Goal: Task Accomplishment & Management: Use online tool/utility

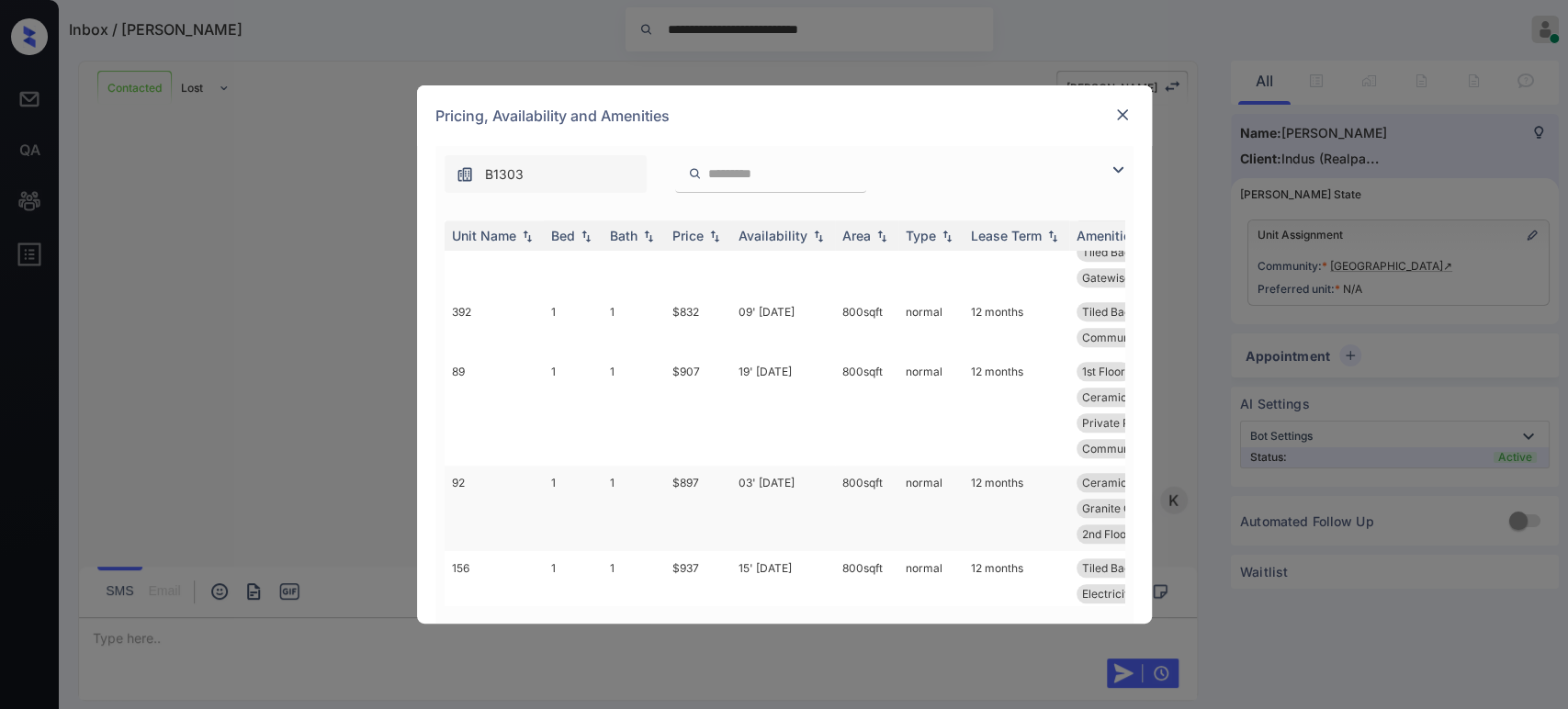
scroll to position [816, 0]
click at [684, 313] on td "$832" at bounding box center [698, 328] width 66 height 60
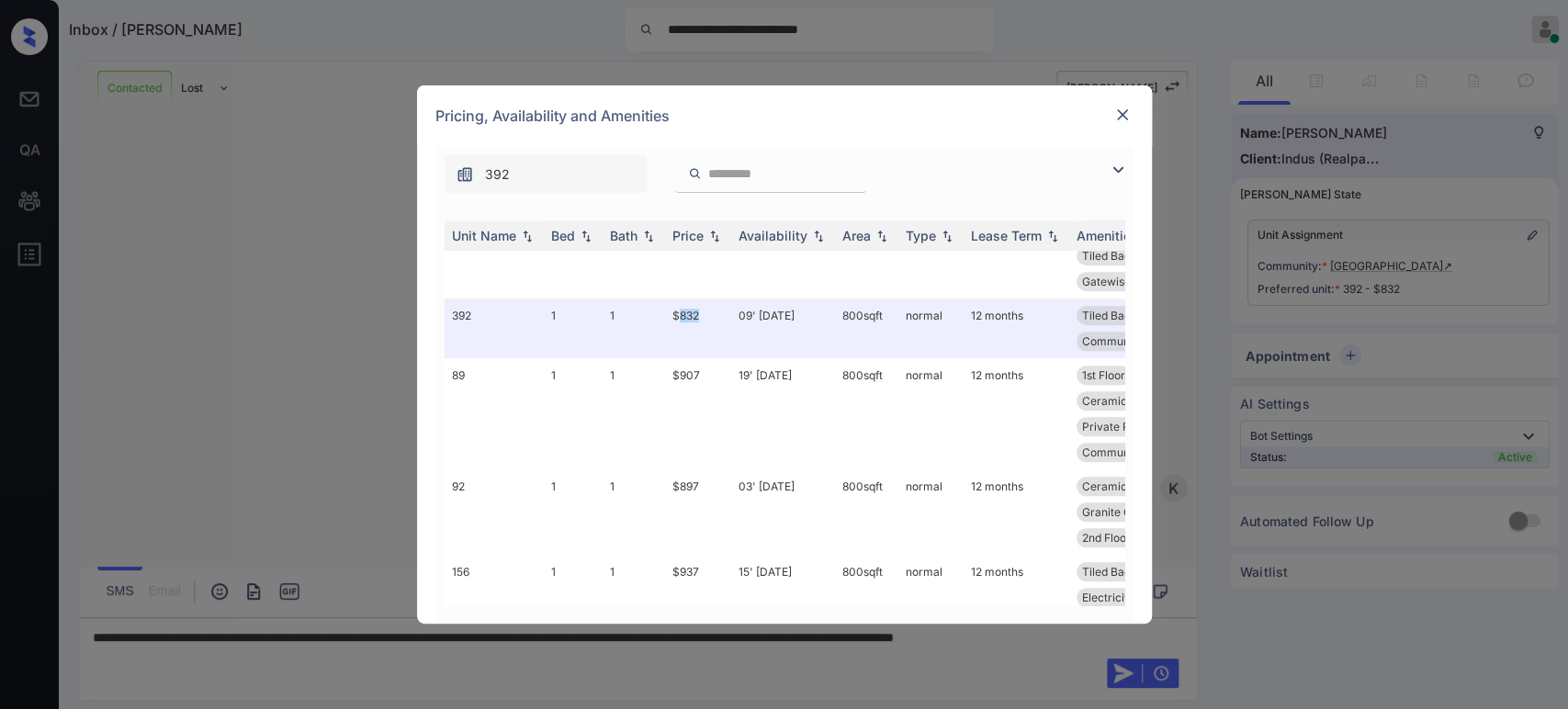
click at [1122, 114] on img at bounding box center [1122, 115] width 18 height 18
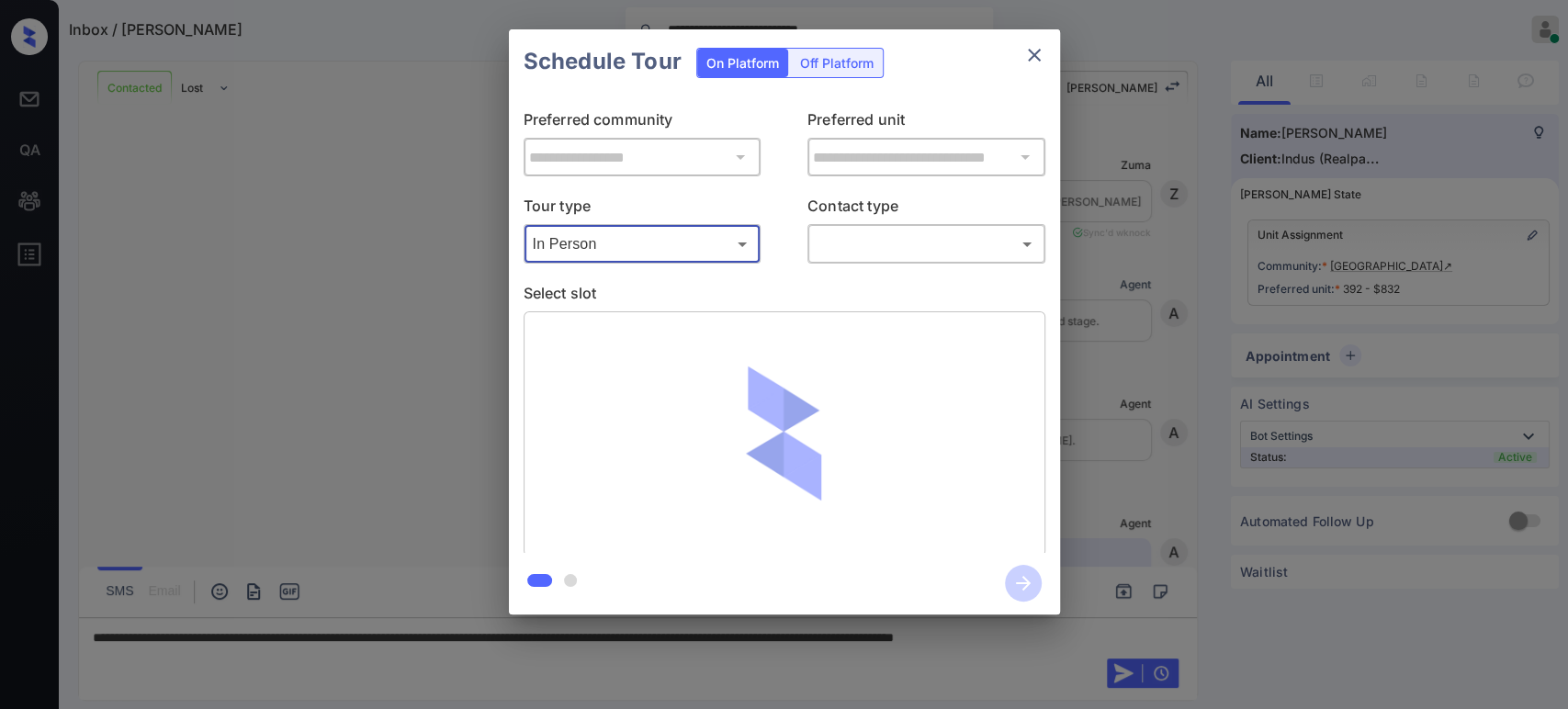
scroll to position [3026, 0]
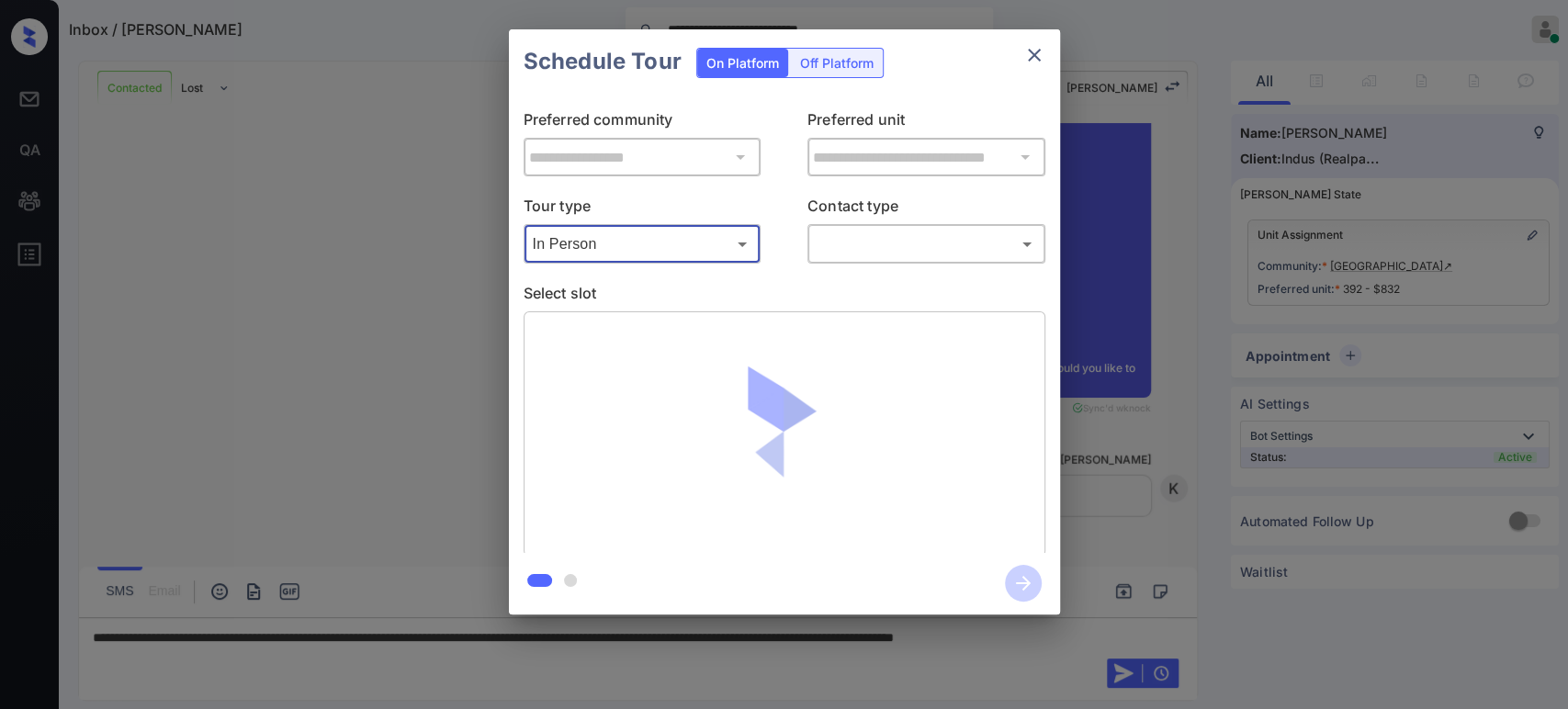
click at [966, 237] on body "**********" at bounding box center [784, 354] width 1568 height 709
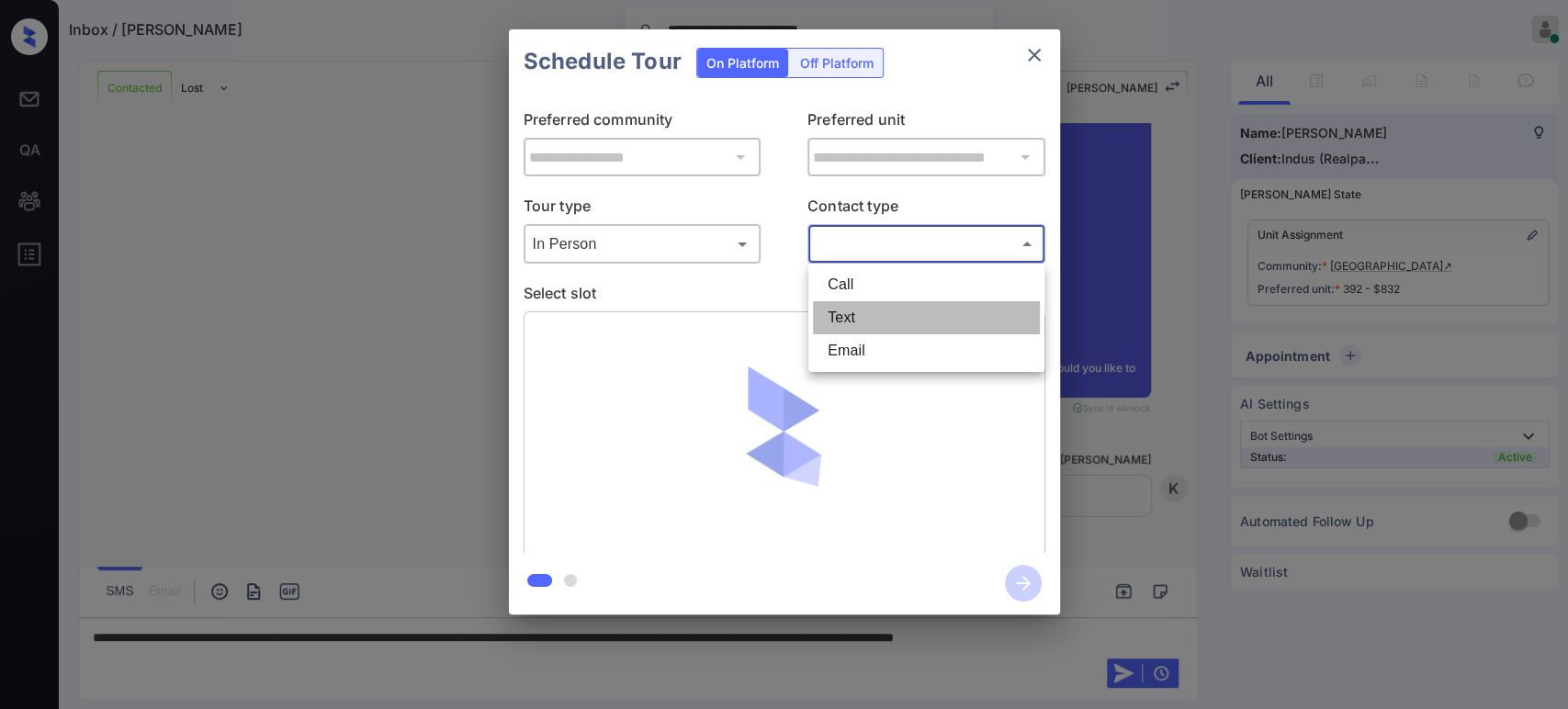
click at [861, 317] on li "Text" at bounding box center [926, 318] width 227 height 33
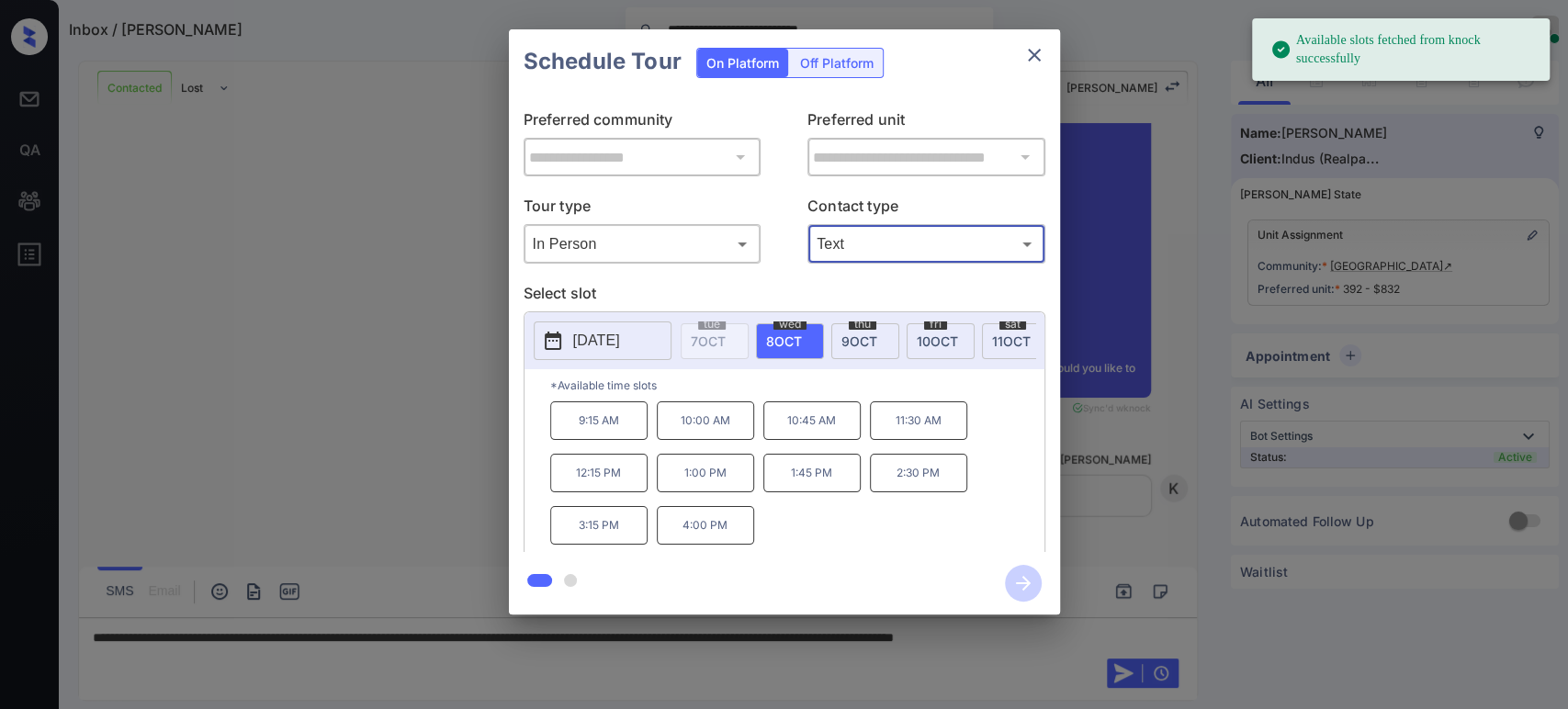
click at [871, 238] on body "**********" at bounding box center [784, 354] width 1568 height 709
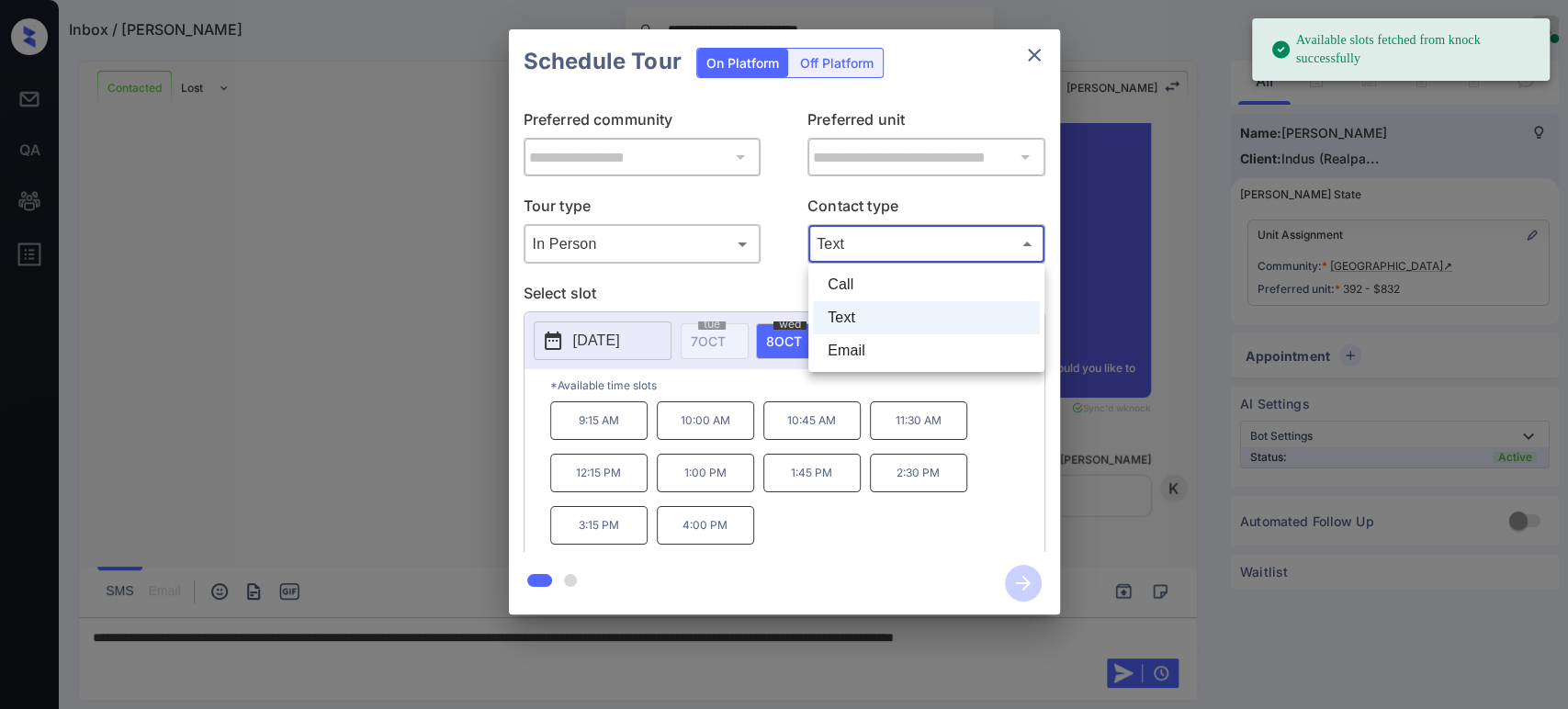
click at [873, 280] on li "Call" at bounding box center [926, 285] width 227 height 33
type input "****"
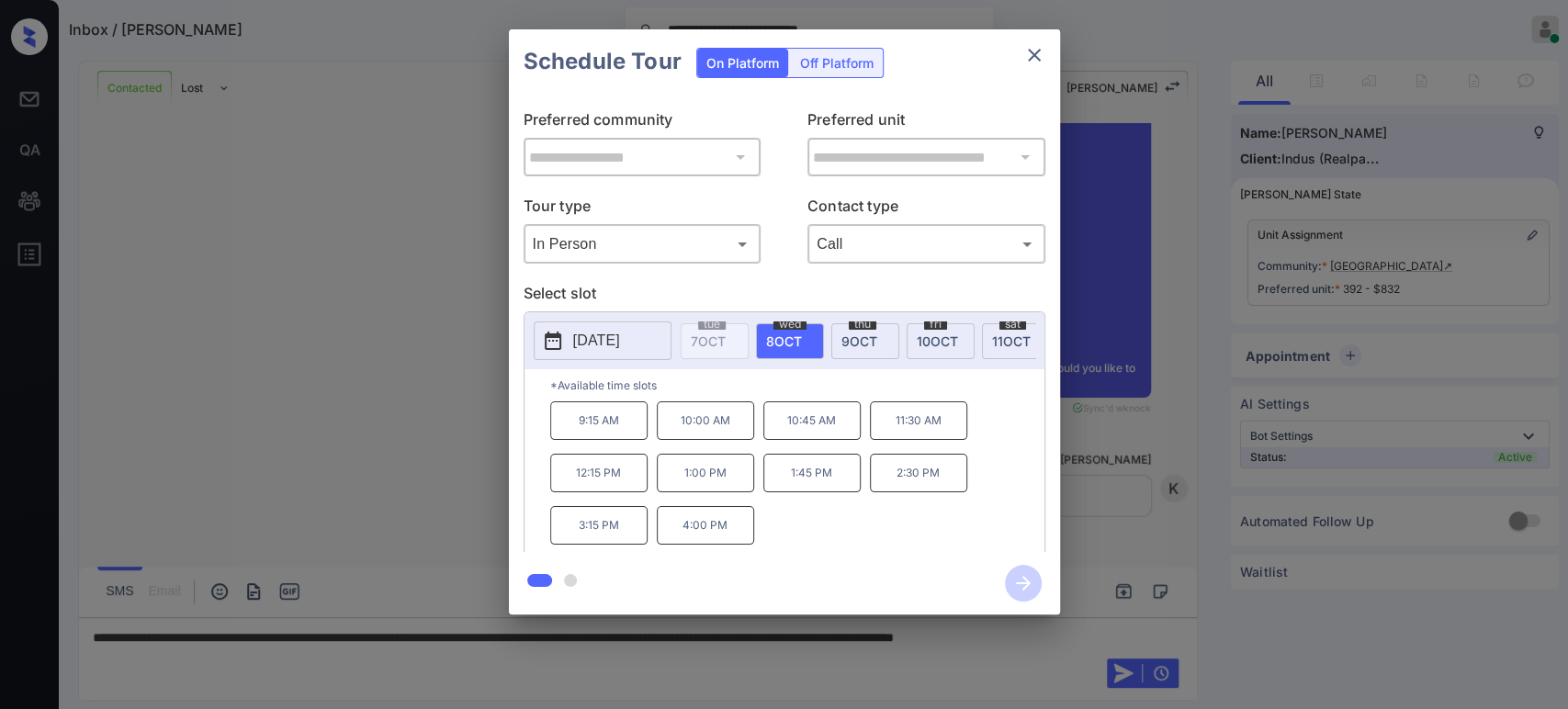
click at [620, 338] on p "2025-10-08" at bounding box center [596, 341] width 47 height 22
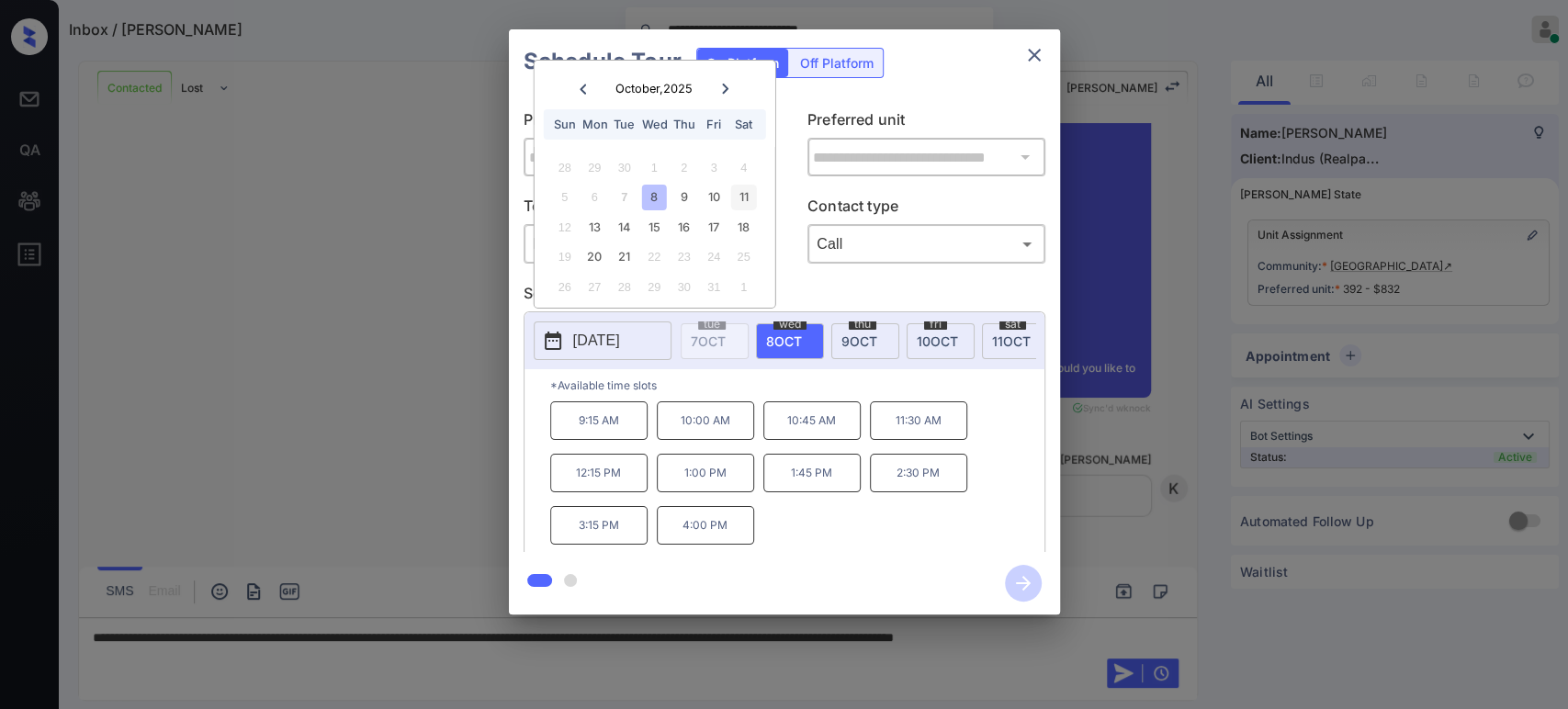
click at [742, 202] on div "11" at bounding box center [743, 197] width 25 height 25
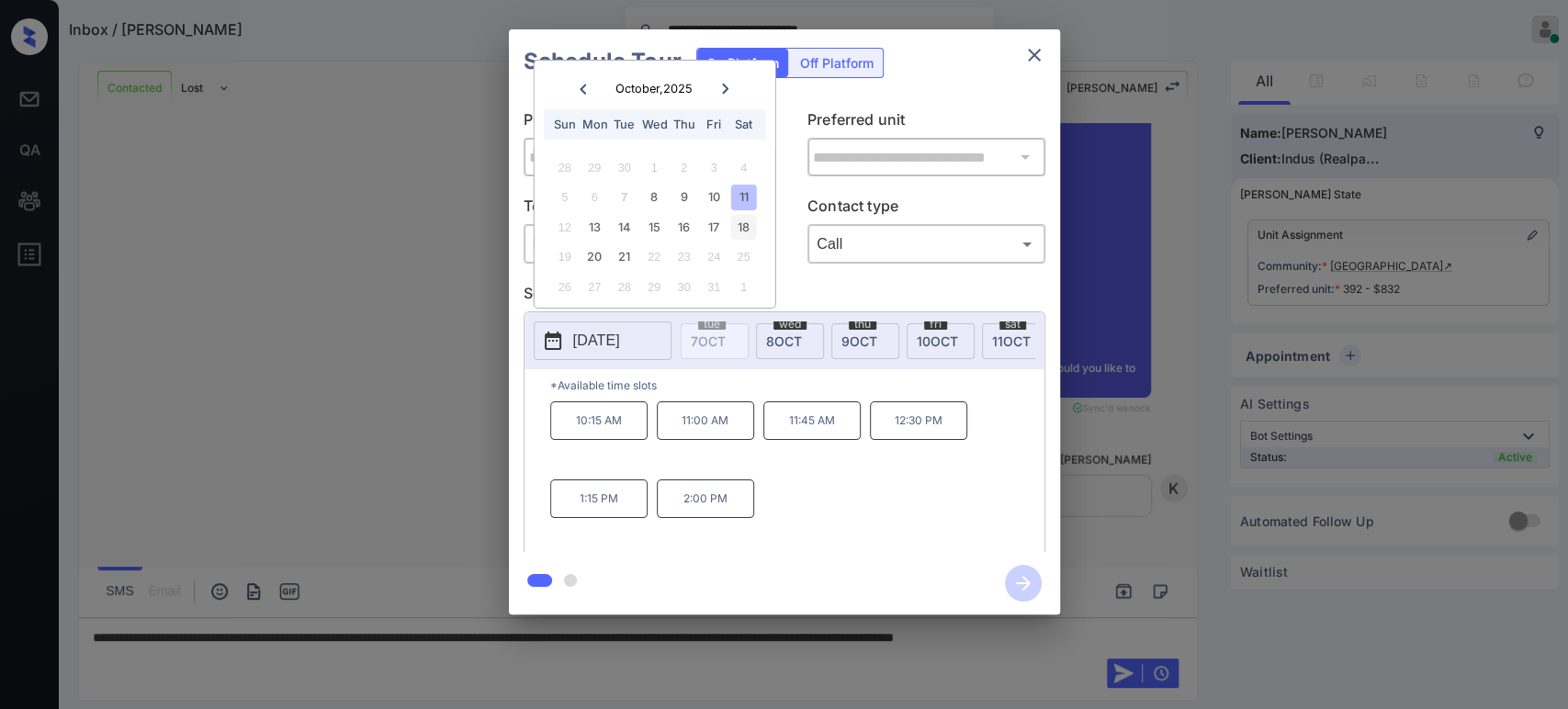
click at [741, 227] on div "18" at bounding box center [743, 227] width 25 height 25
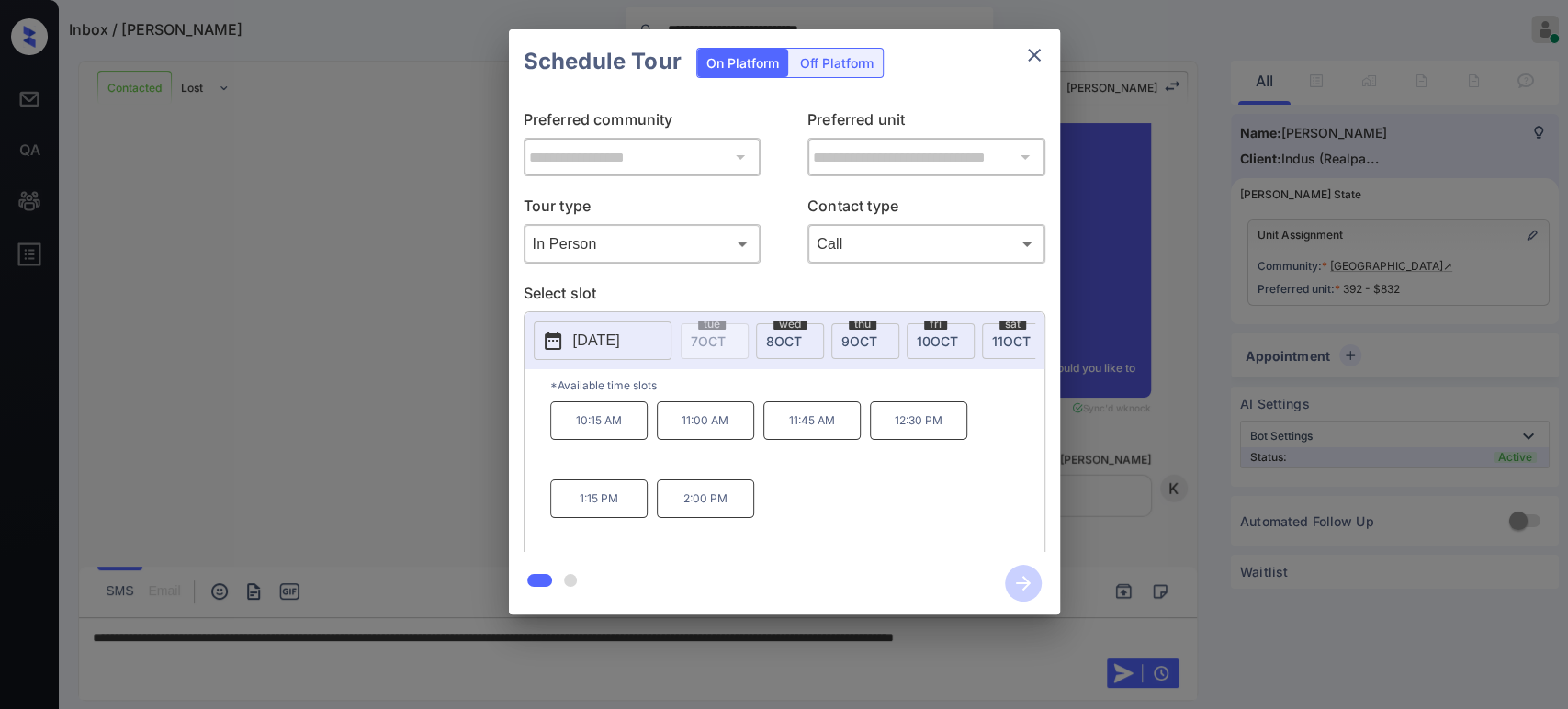
click at [713, 512] on p "2:00 PM" at bounding box center [705, 499] width 97 height 39
click at [603, 347] on p "2025-10-18" at bounding box center [596, 341] width 47 height 22
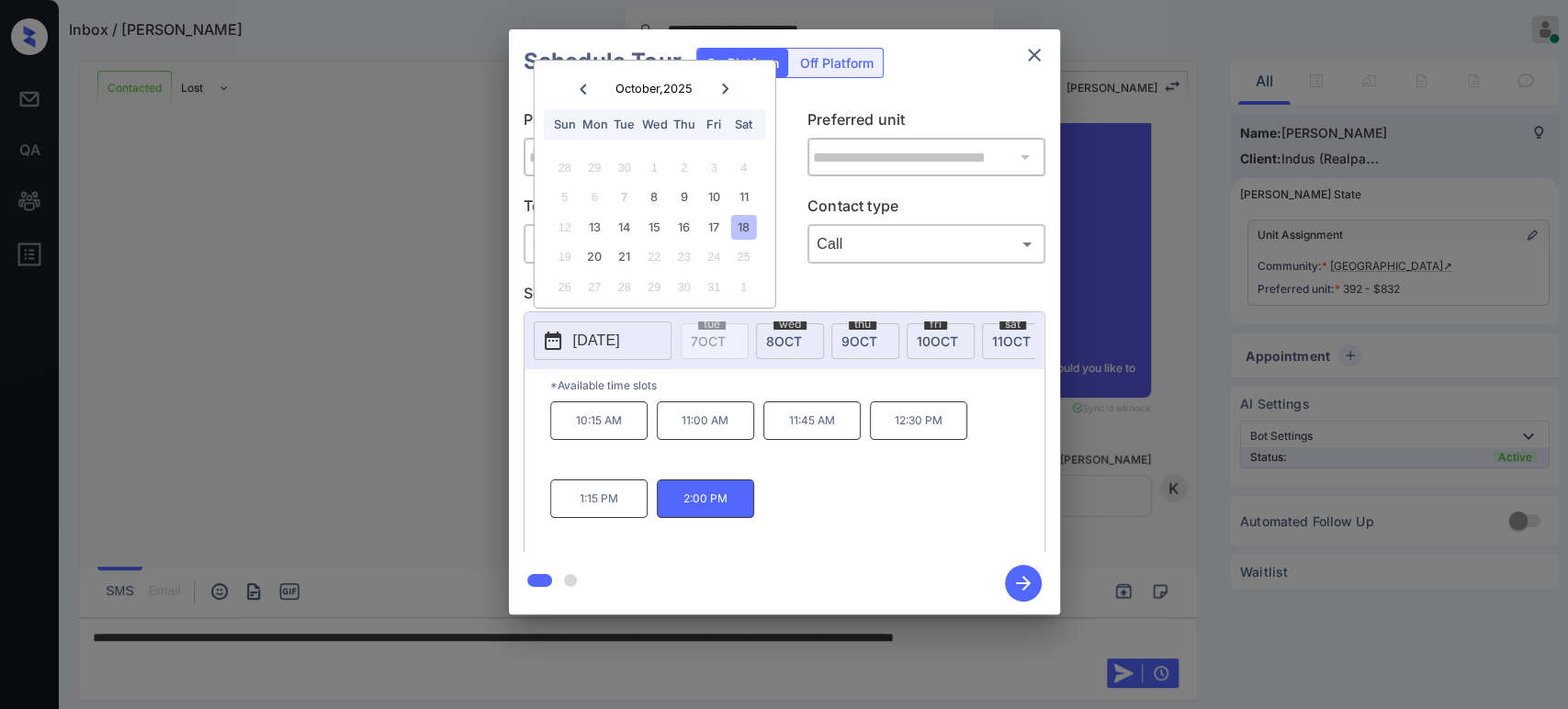
click at [807, 434] on p "11:45 AM" at bounding box center [812, 421] width 97 height 39
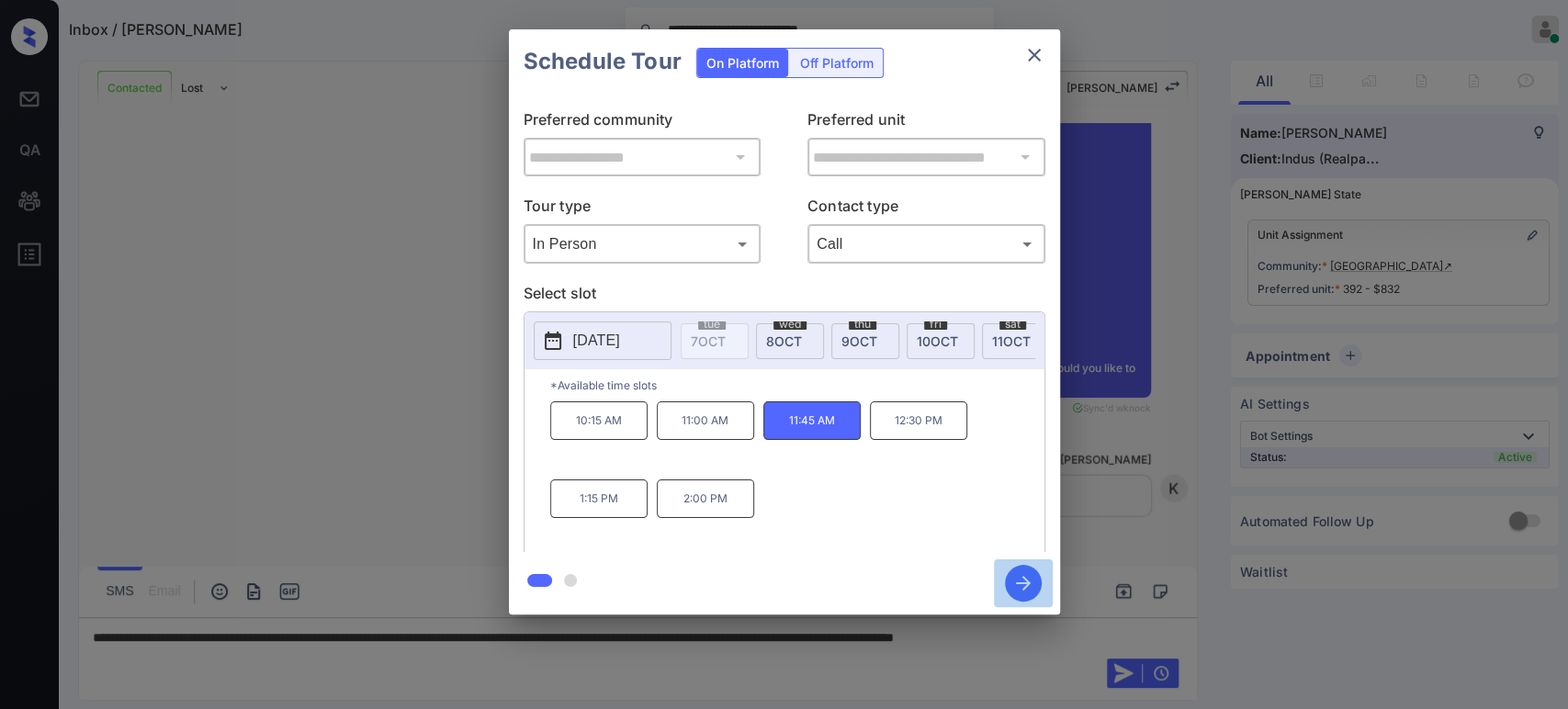
click at [1010, 590] on icon "button" at bounding box center [1023, 583] width 37 height 37
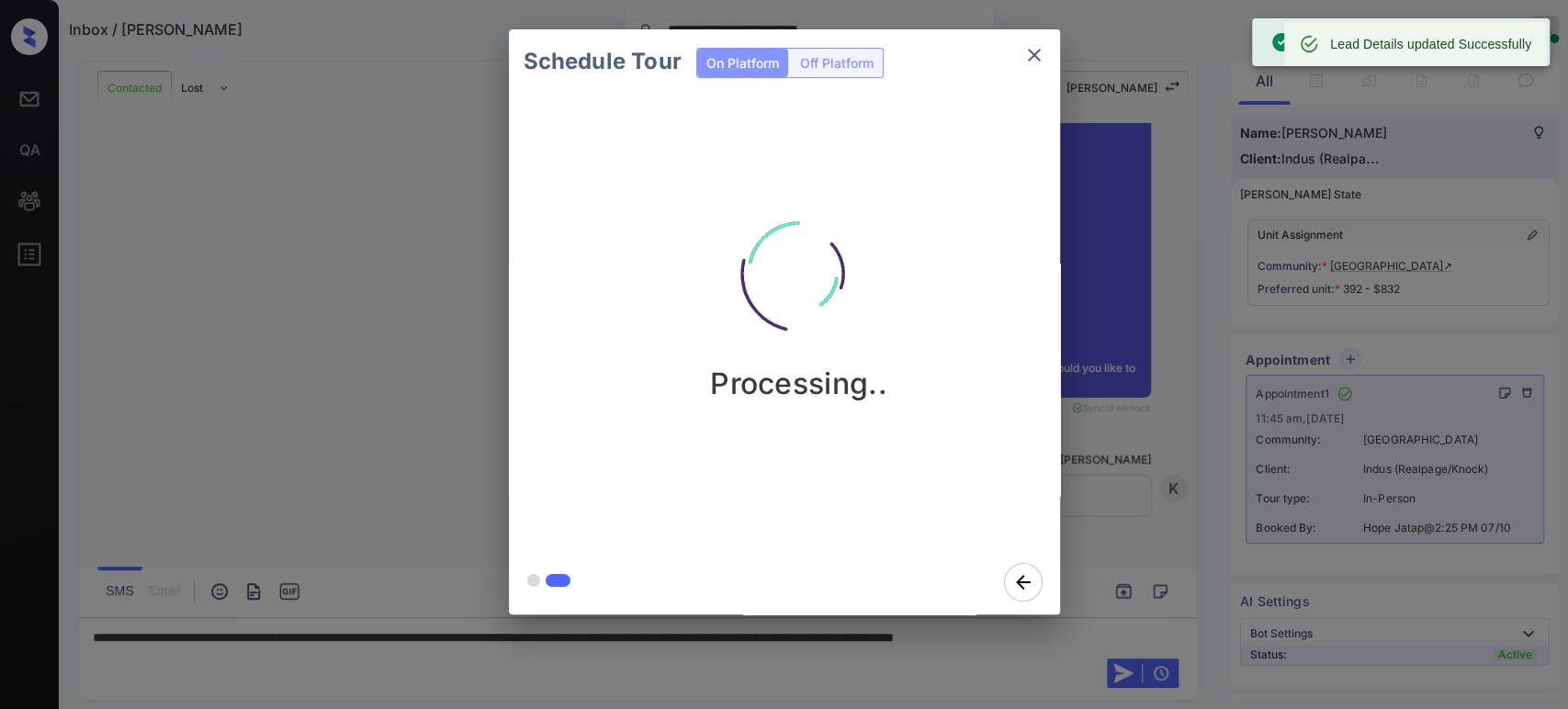
click at [1115, 412] on div "Schedule Tour On Platform Off Platform Processing.." at bounding box center [784, 321] width 1568 height 644
